Goal: Navigation & Orientation: Find specific page/section

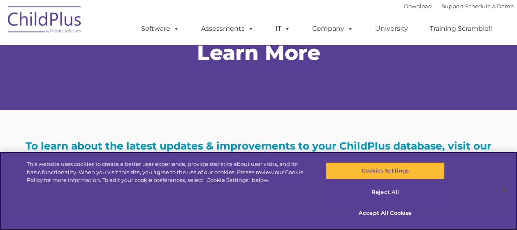
scroll to position [31, 0]
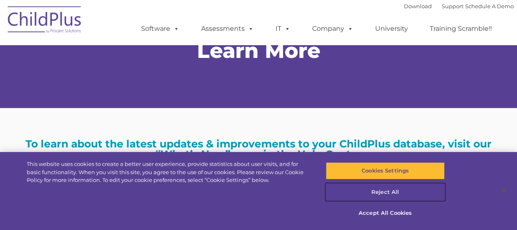
click at [382, 190] on button "Reject All" at bounding box center [385, 192] width 119 height 17
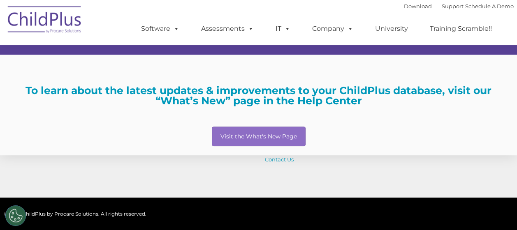
scroll to position [0, 0]
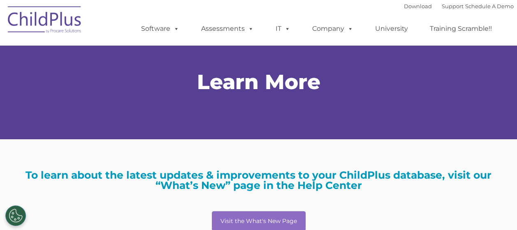
click at [47, 21] on img at bounding box center [45, 20] width 82 height 41
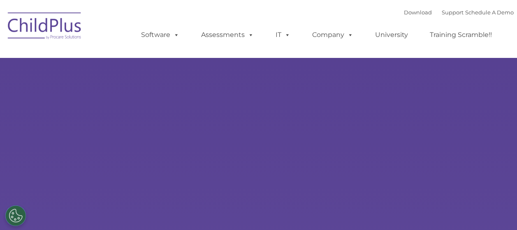
type input ""
select select "MEDIUM"
